Goal: Check status

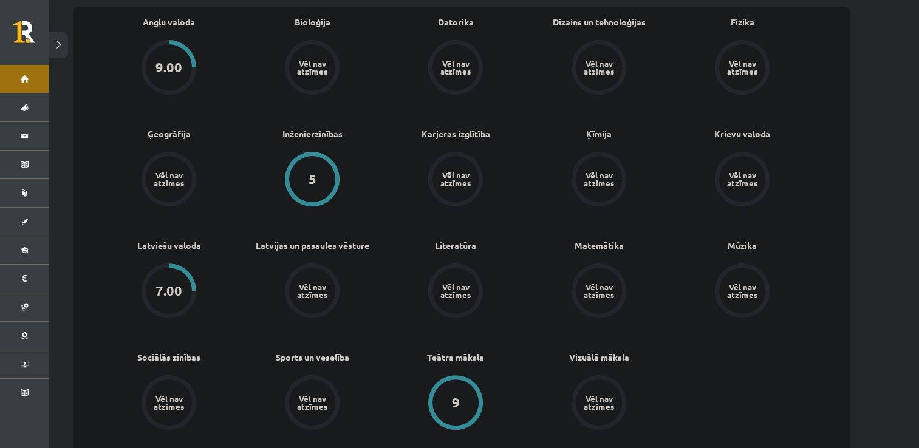
scroll to position [408, 0]
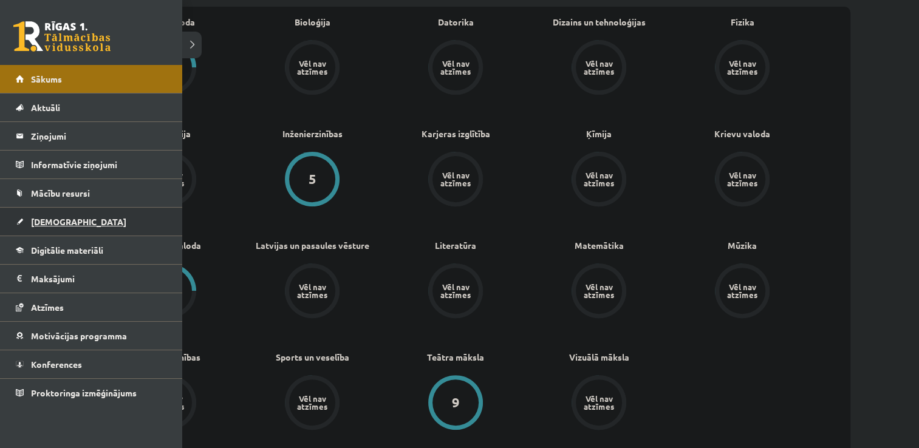
click at [34, 227] on link "[DEMOGRAPHIC_DATA]" at bounding box center [91, 222] width 151 height 28
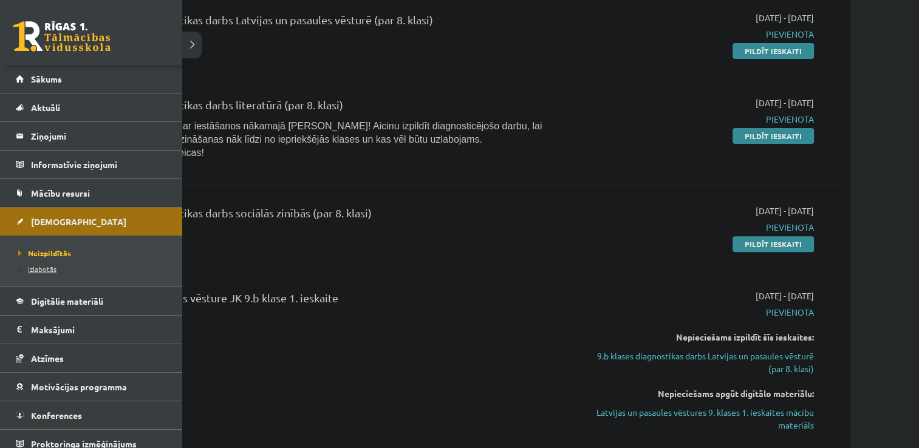
click at [32, 267] on span "Izlabotās" at bounding box center [35, 269] width 41 height 10
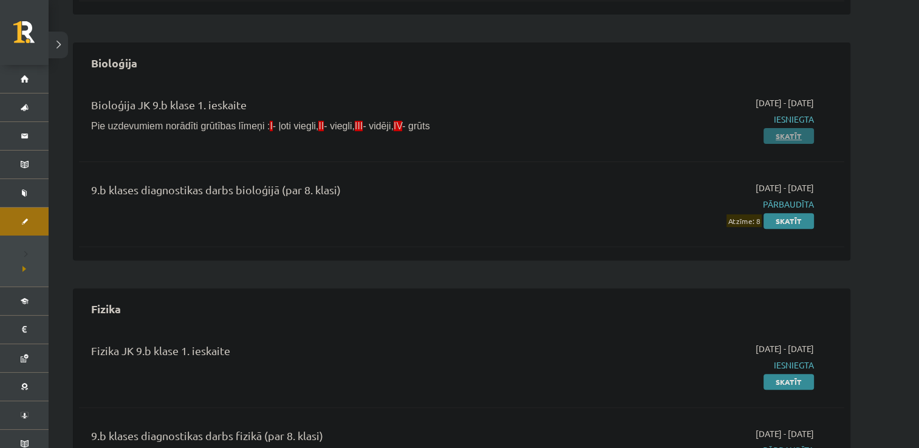
click at [792, 134] on link "Skatīt" at bounding box center [788, 136] width 50 height 16
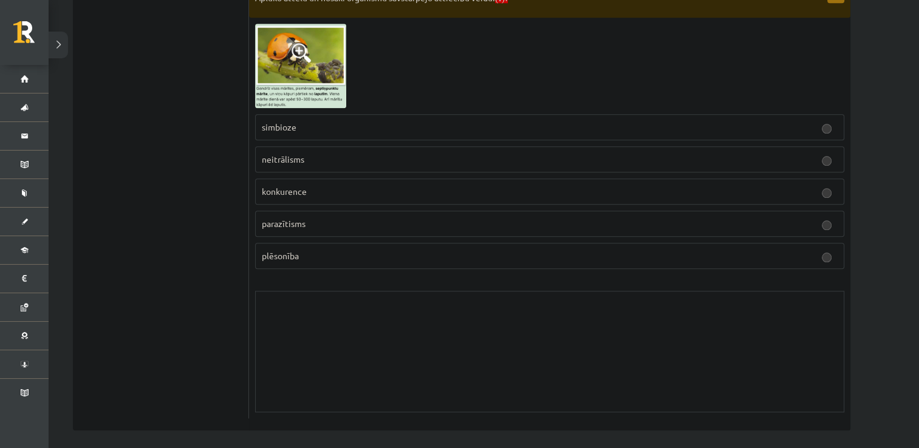
scroll to position [1143, 0]
